Goal: Information Seeking & Learning: Learn about a topic

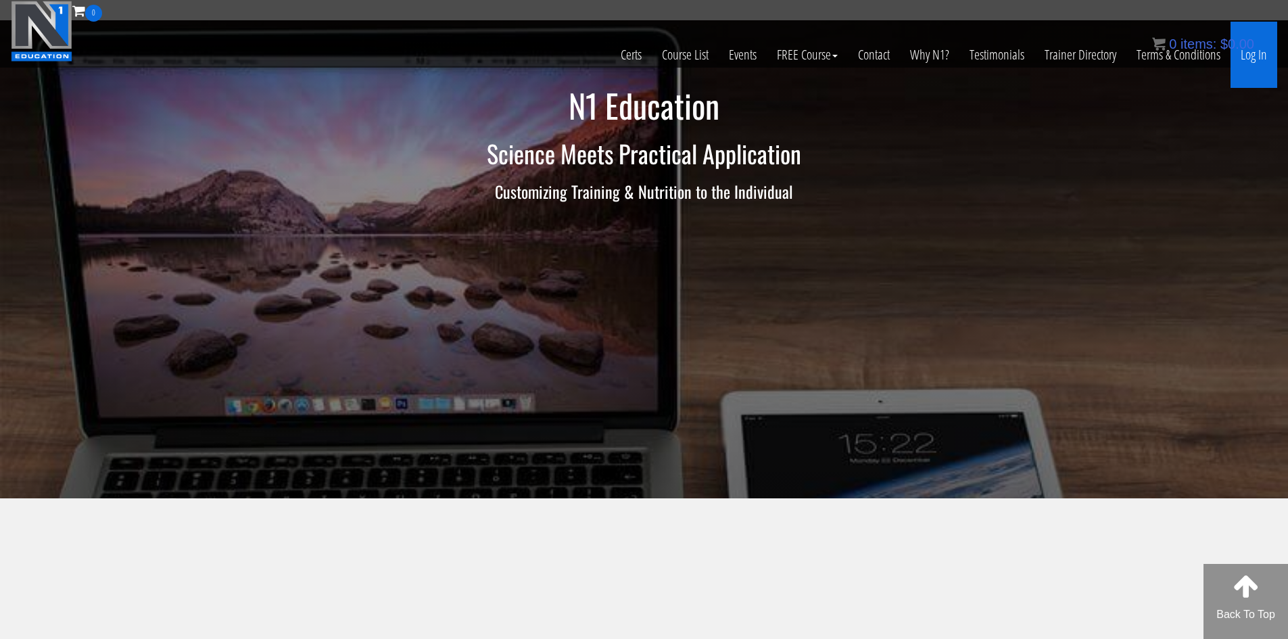
click at [1257, 61] on link "Log In" at bounding box center [1254, 55] width 47 height 66
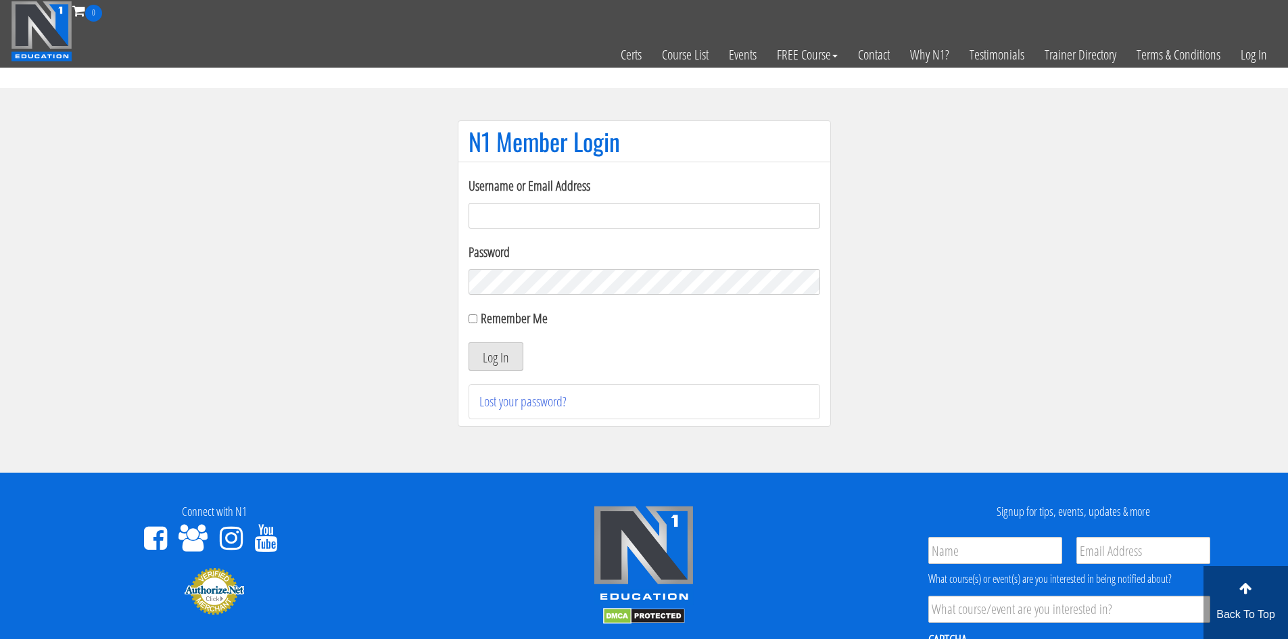
type input "evanwaskom@gmail.com"
click at [497, 352] on button "Log In" at bounding box center [496, 356] width 55 height 28
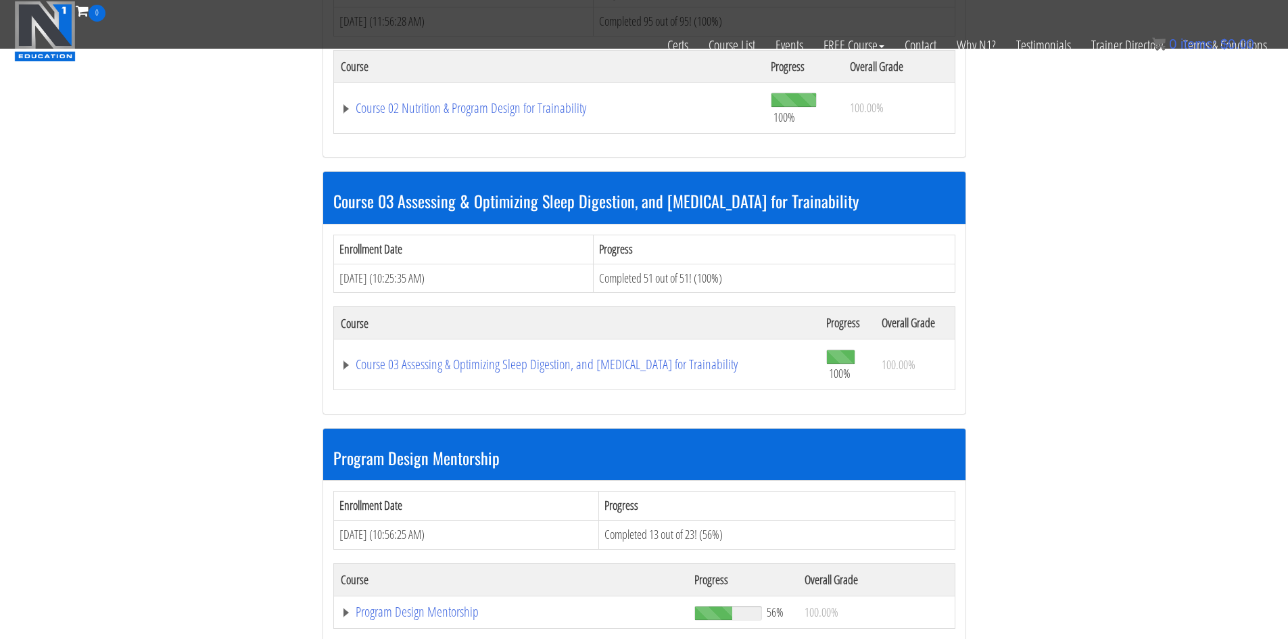
scroll to position [1014, 0]
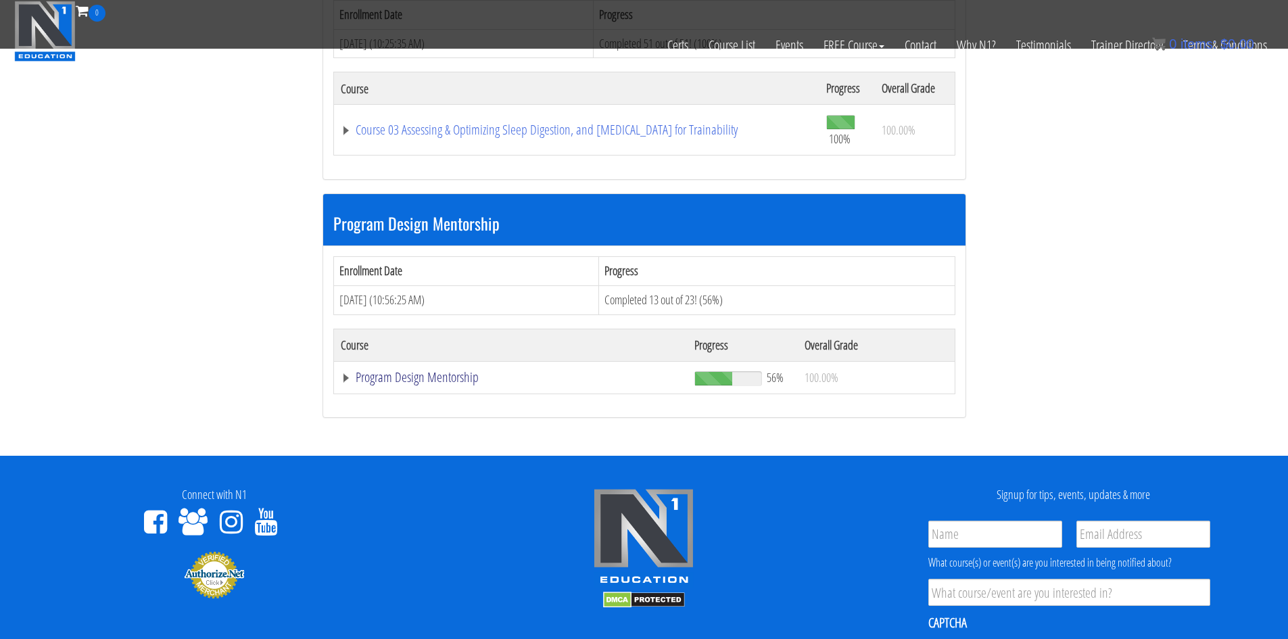
click at [385, 377] on link "Program Design Mentorship" at bounding box center [511, 378] width 340 height 14
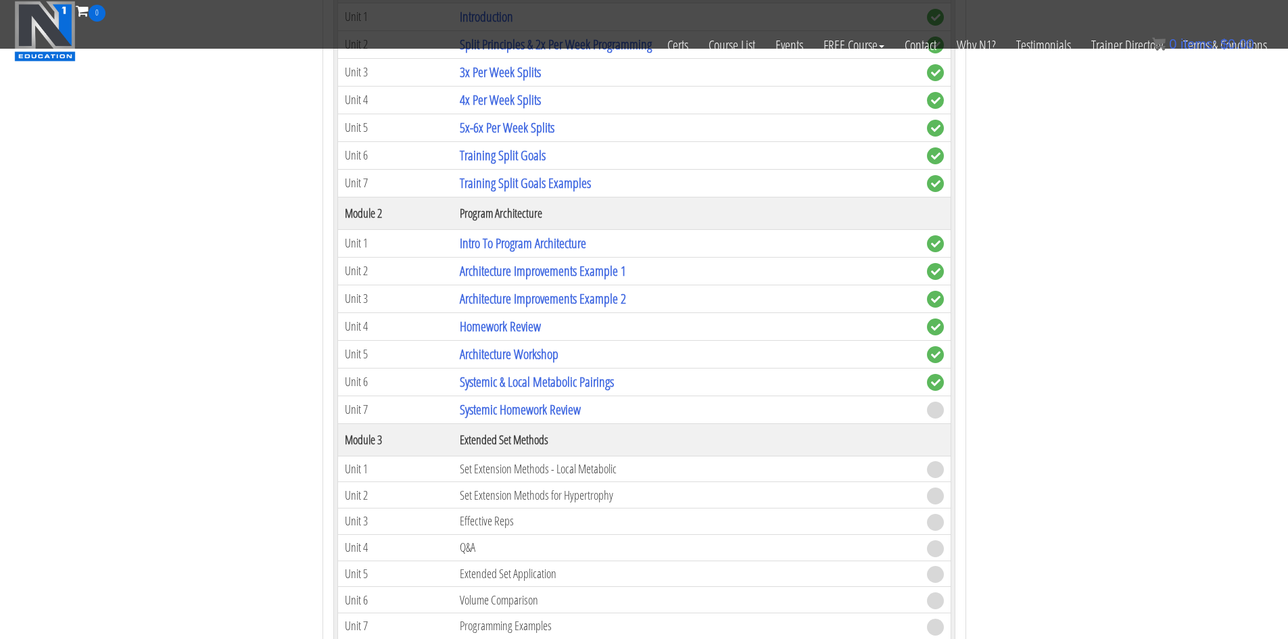
scroll to position [1488, 0]
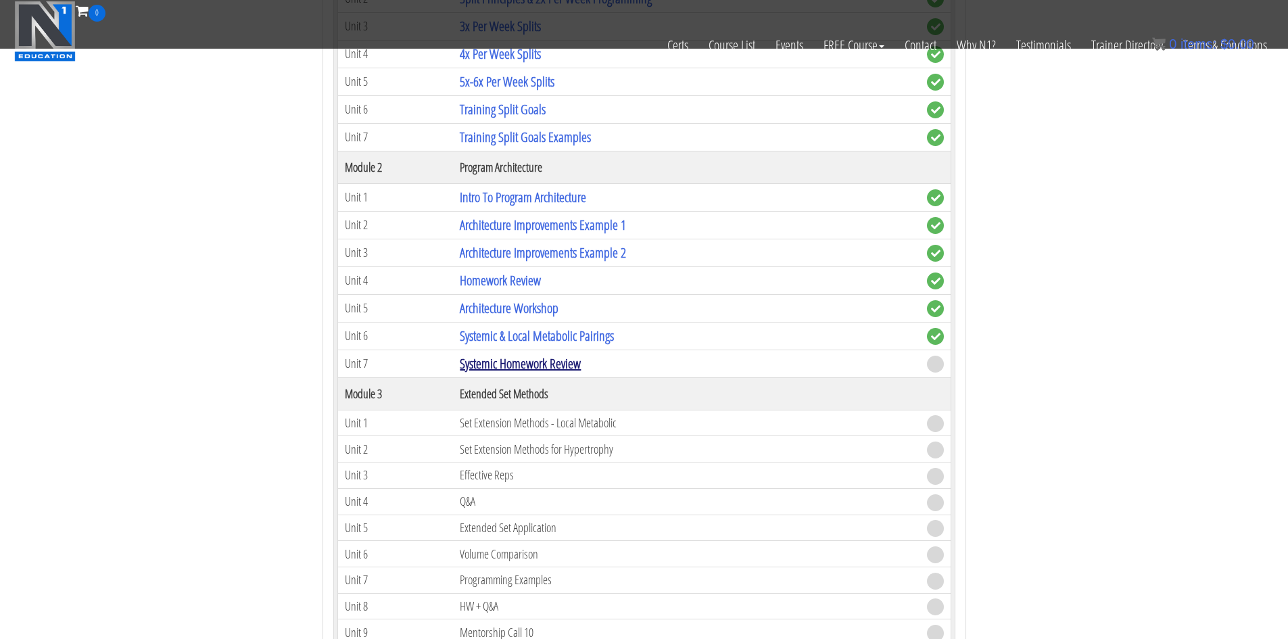
click at [565, 360] on link "Systemic Homework Review" at bounding box center [520, 363] width 121 height 18
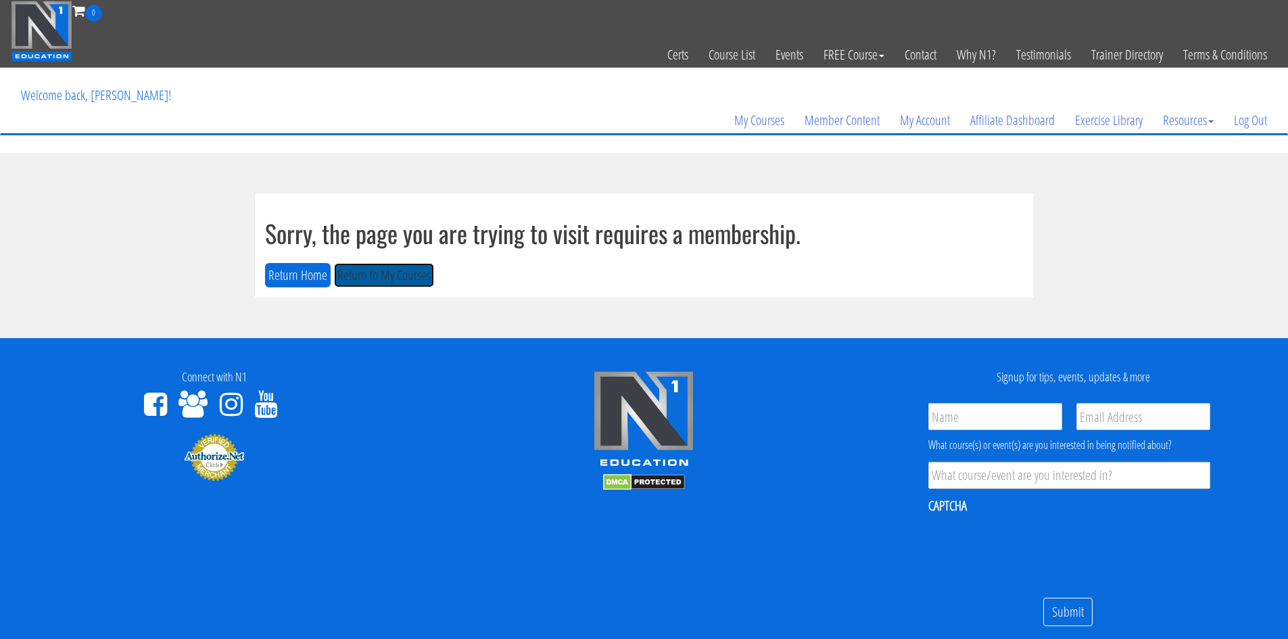
click at [371, 271] on button "Return to My Courses" at bounding box center [384, 275] width 100 height 25
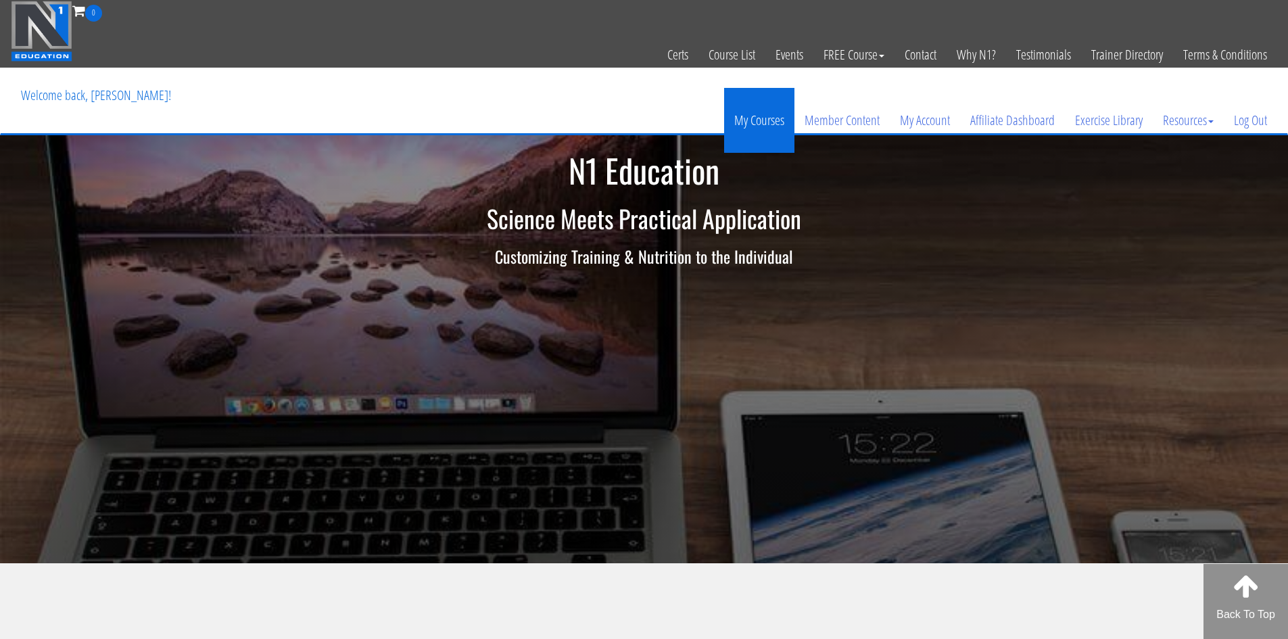
click at [746, 116] on link "My Courses" at bounding box center [759, 120] width 70 height 65
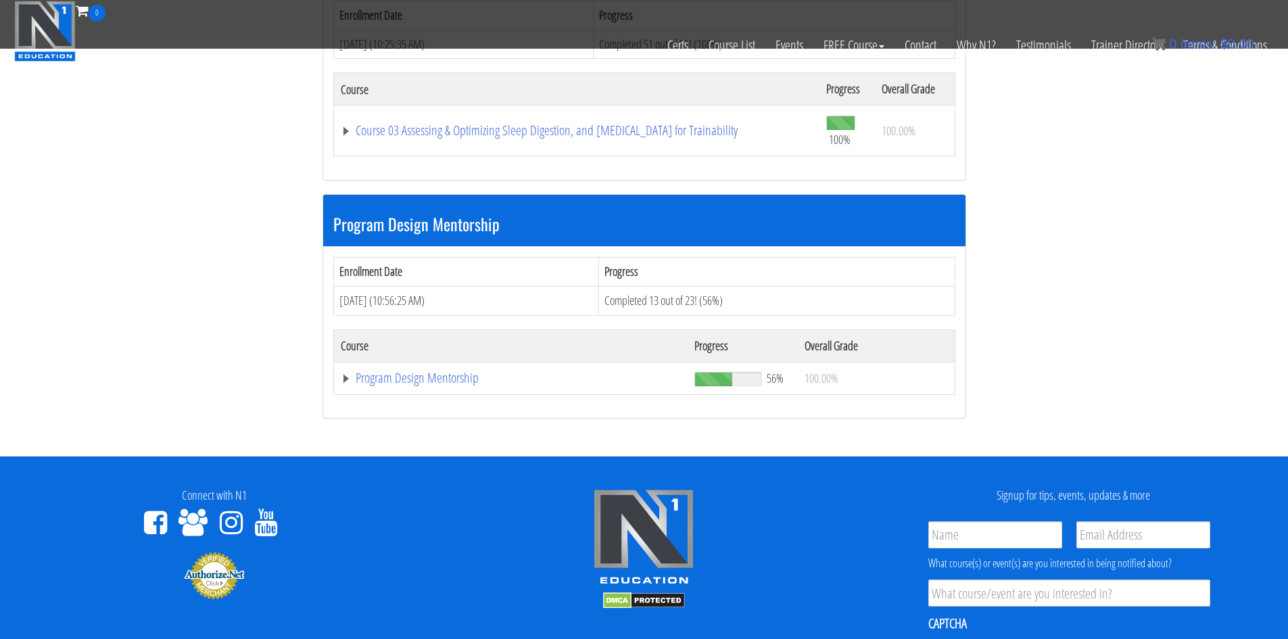
scroll to position [1014, 0]
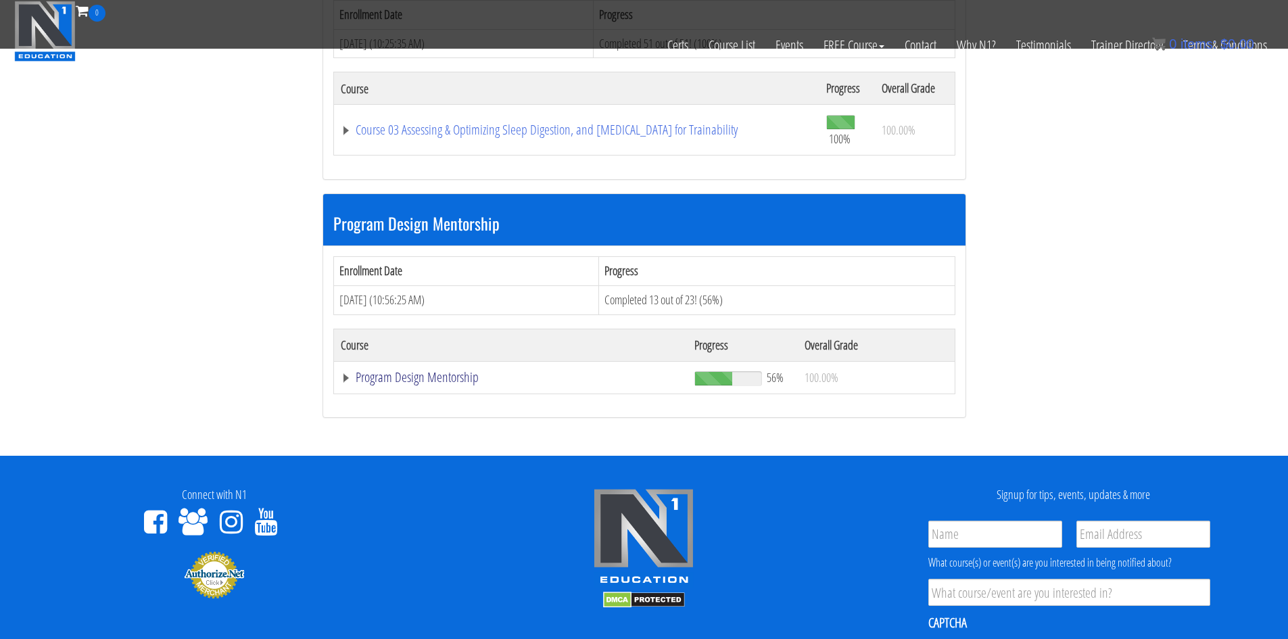
click at [446, 375] on link "Program Design Mentorship" at bounding box center [511, 378] width 340 height 14
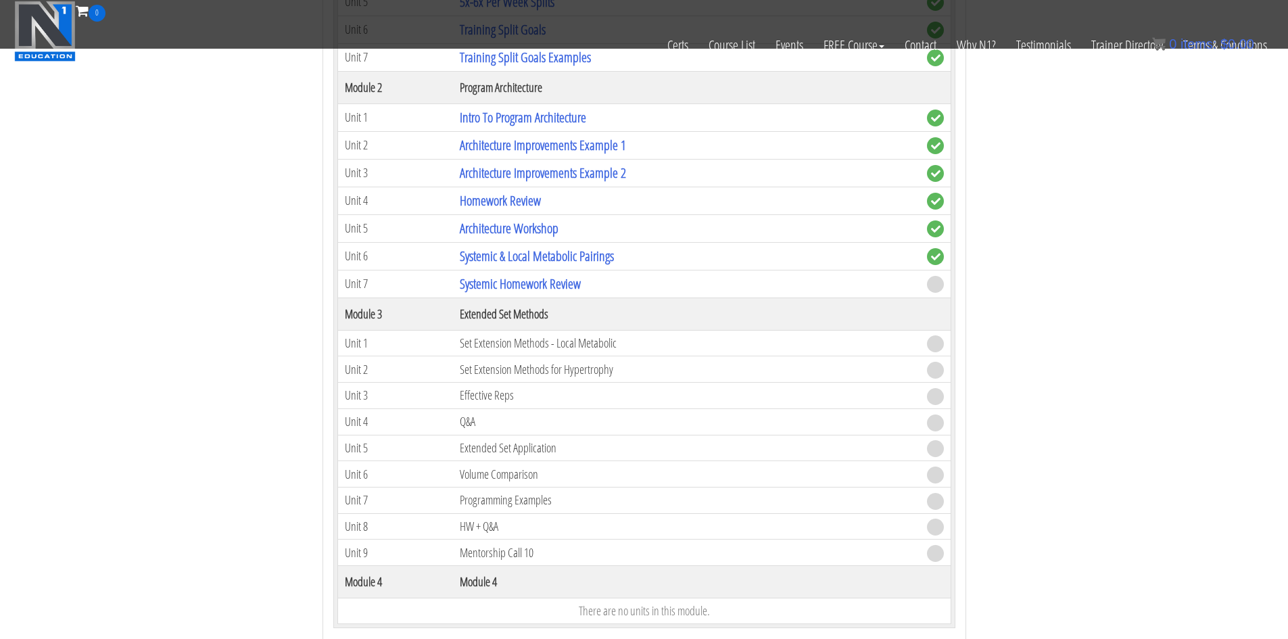
scroll to position [1555, 0]
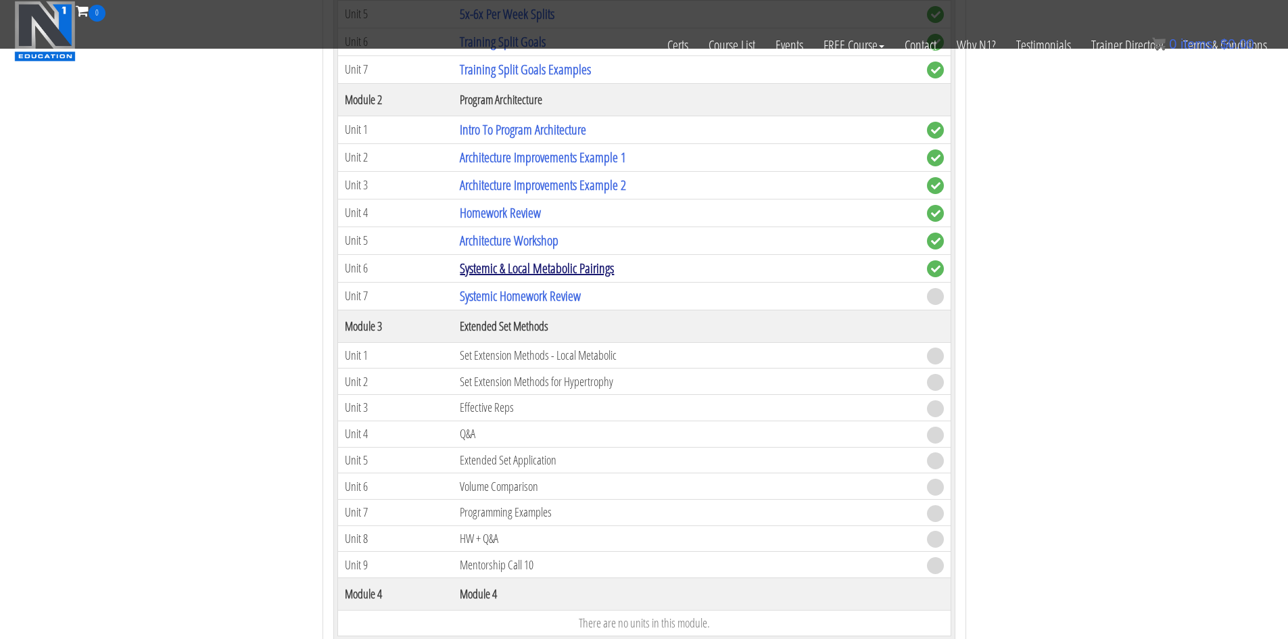
click at [525, 266] on link "Systemic & Local Metabolic Pairings" at bounding box center [537, 268] width 154 height 18
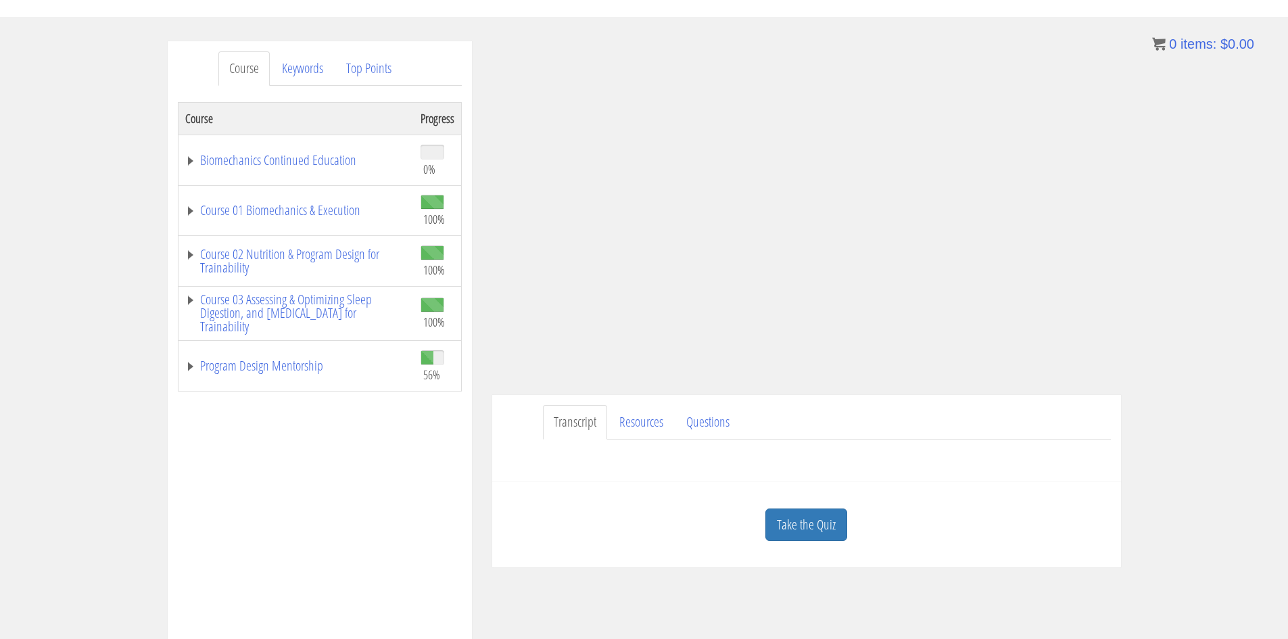
scroll to position [135, 0]
click at [817, 527] on link "Take the Quiz" at bounding box center [807, 525] width 82 height 33
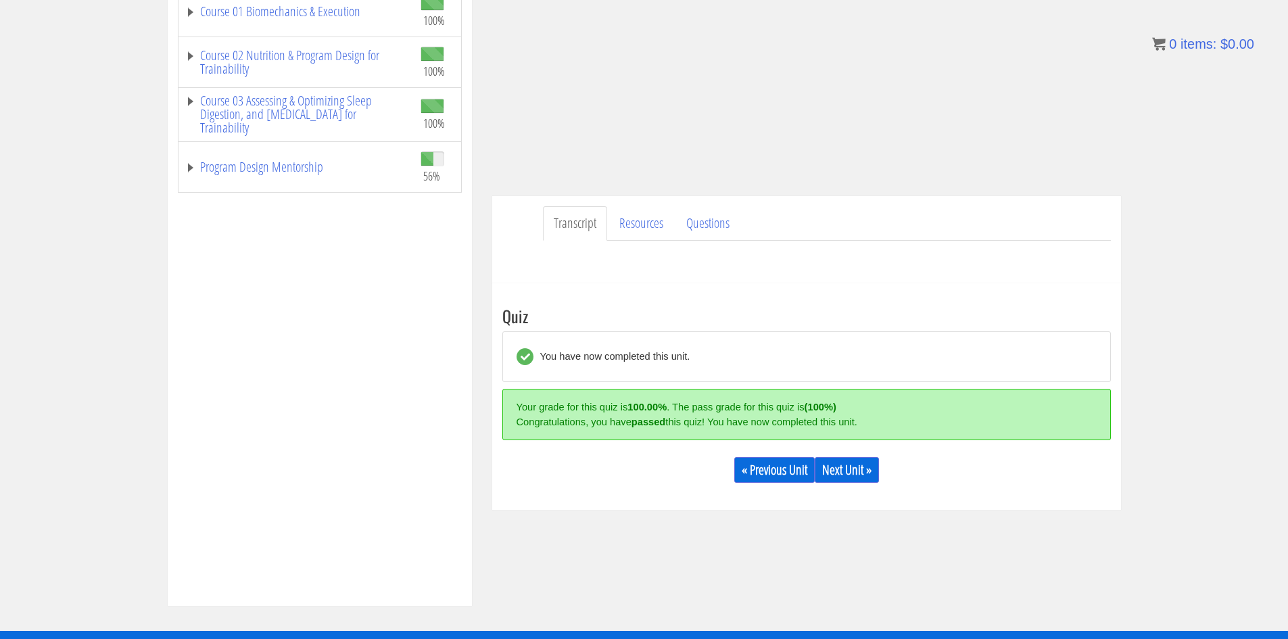
scroll to position [406, 0]
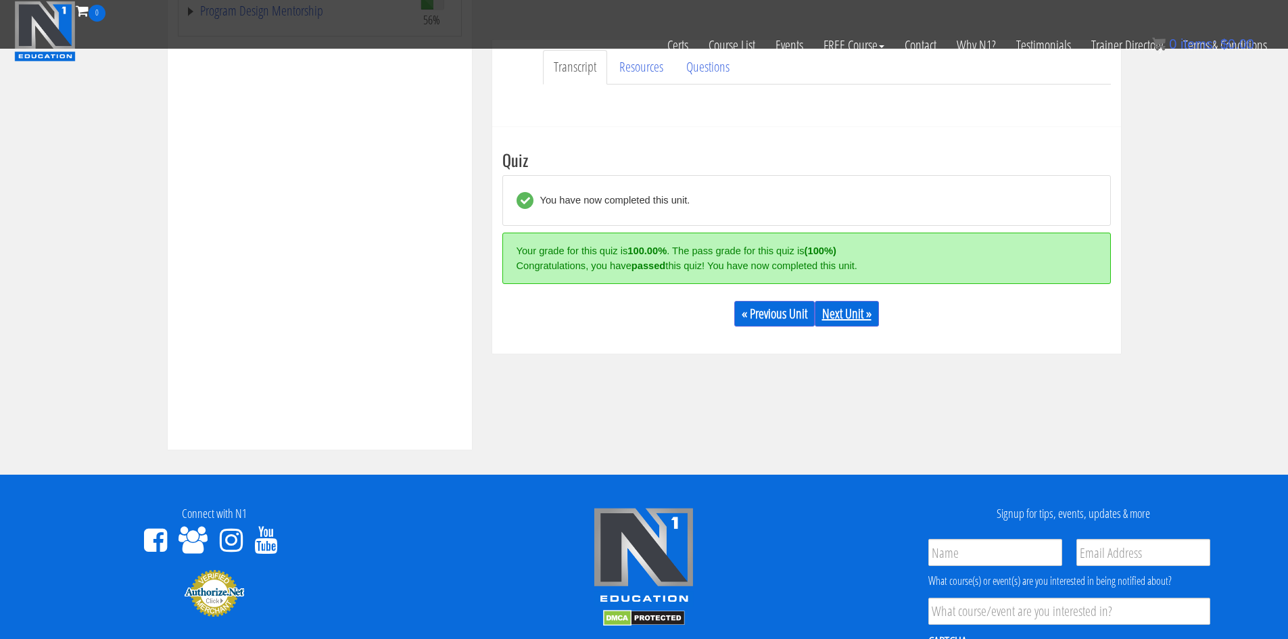
click at [851, 315] on link "Next Unit »" at bounding box center [847, 314] width 64 height 26
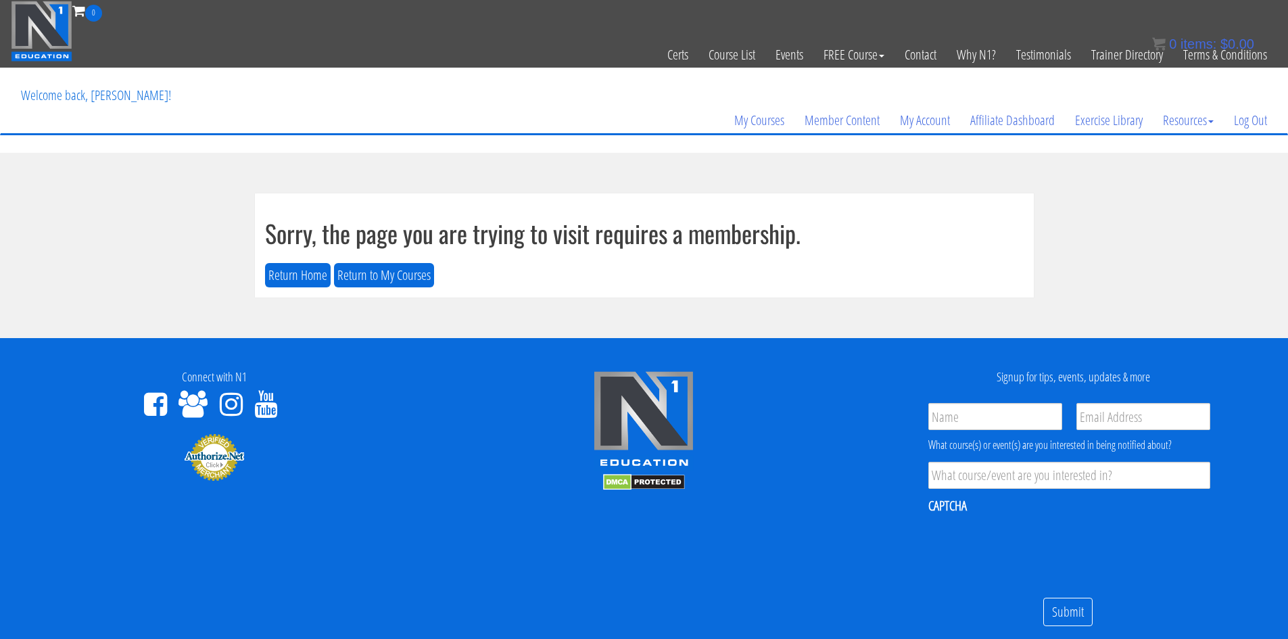
drag, startPoint x: 39, startPoint y: 22, endPoint x: 563, endPoint y: 53, distance: 525.7
click at [548, 53] on div "Certs Course List Events FREE Course Course Preview – Biomechanics Course Previ…" at bounding box center [644, 55] width 1267 height 66
